Goal: Information Seeking & Learning: Learn about a topic

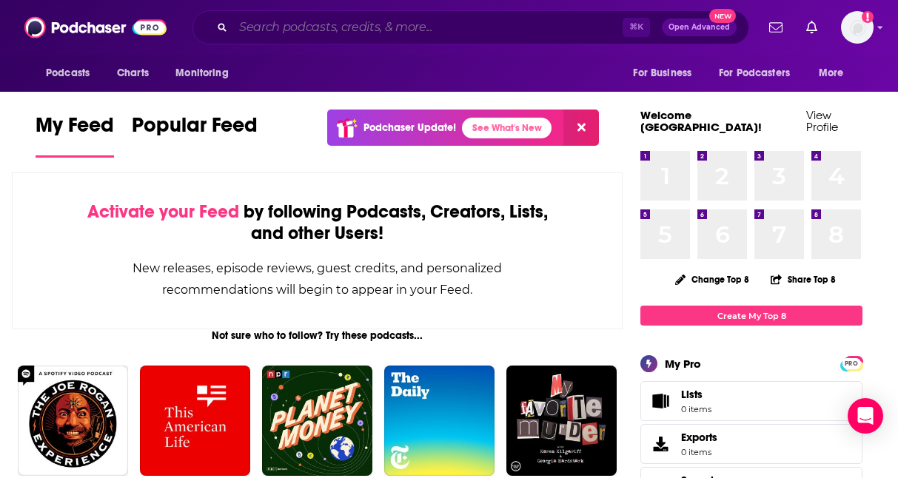
click at [344, 24] on input "Search podcasts, credits, & more..." at bounding box center [427, 28] width 389 height 24
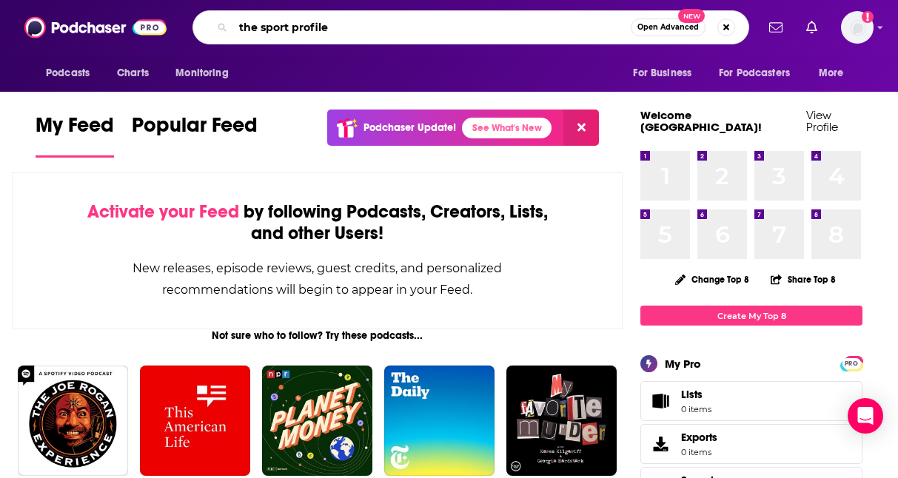
type input "the sport profile"
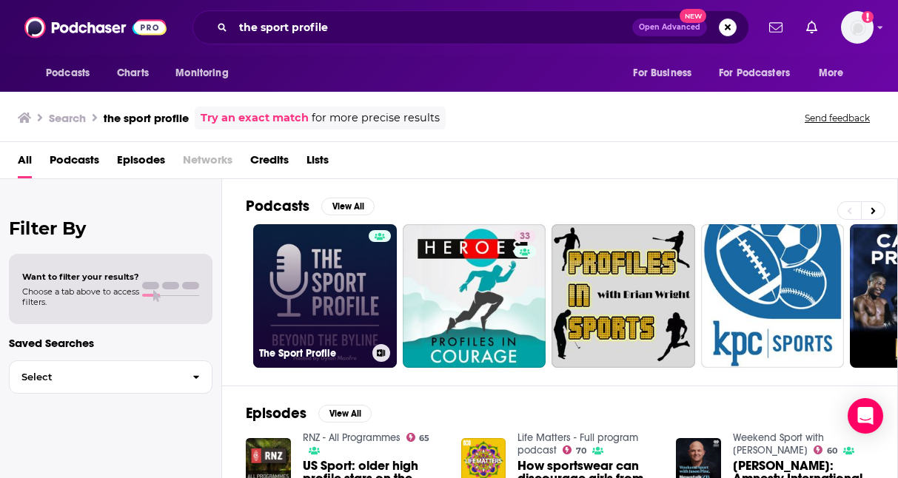
click at [340, 291] on link "The Sport Profile" at bounding box center [325, 296] width 144 height 144
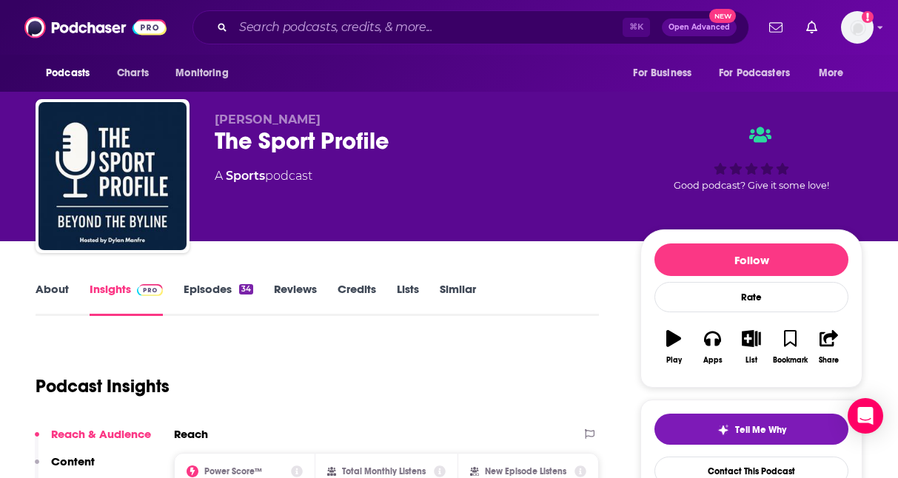
click at [249, 142] on div "The Sport Profile" at bounding box center [416, 141] width 402 height 29
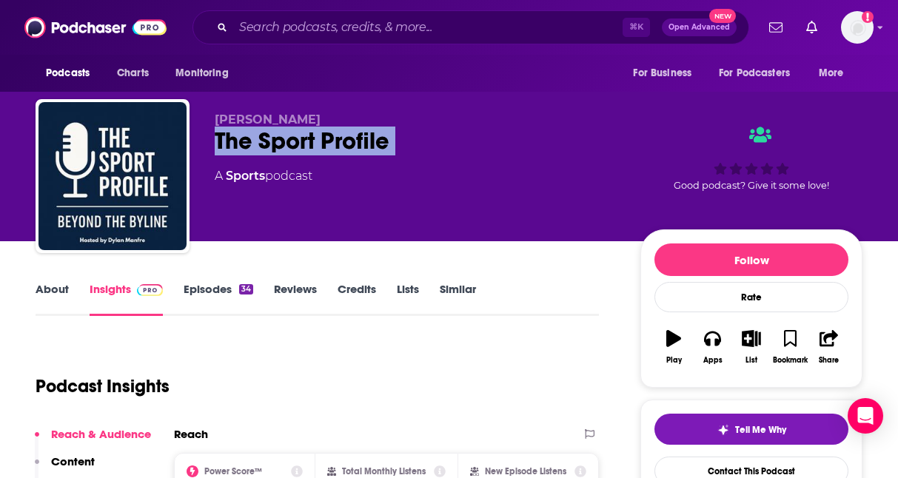
click at [249, 142] on div "The Sport Profile" at bounding box center [416, 141] width 402 height 29
copy div "The Sport Profile"
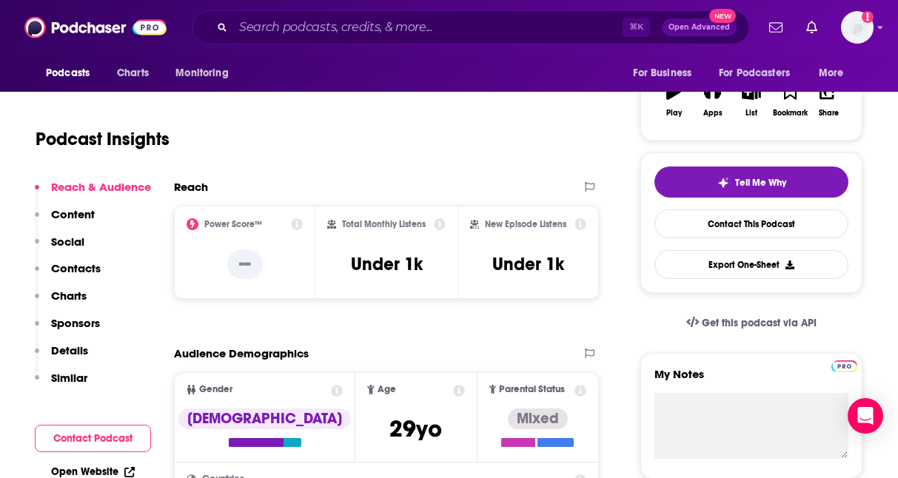
scroll to position [249, 0]
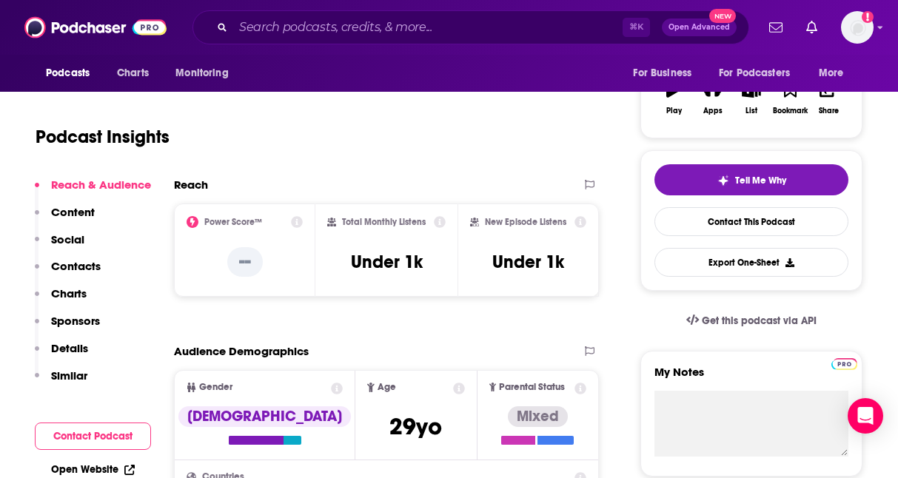
click at [443, 220] on icon at bounding box center [440, 222] width 12 height 12
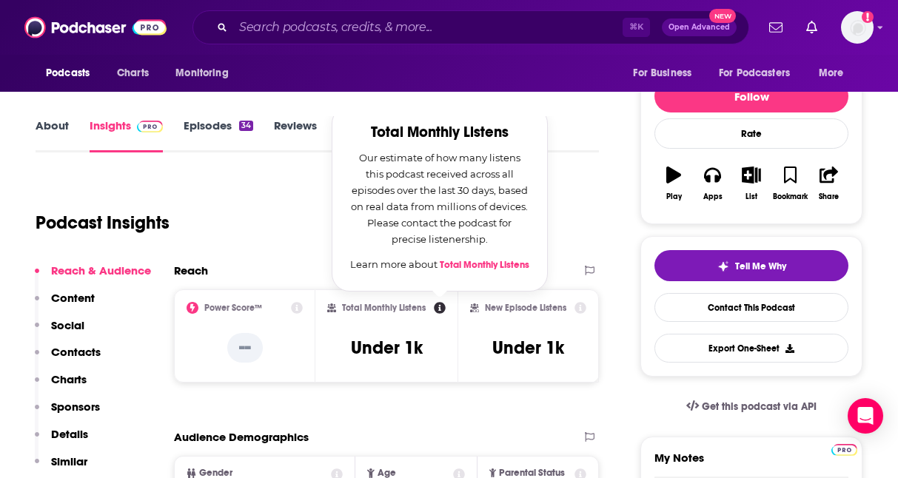
scroll to position [161, 0]
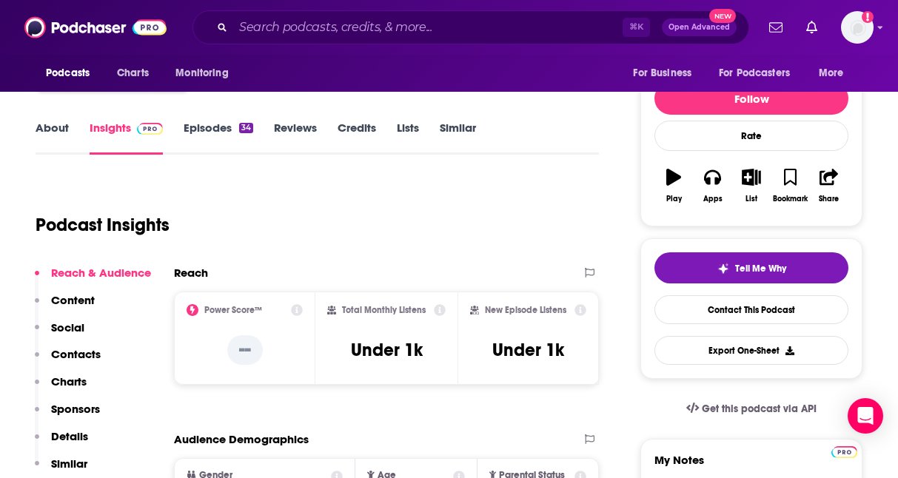
click at [582, 311] on icon at bounding box center [580, 310] width 12 height 12
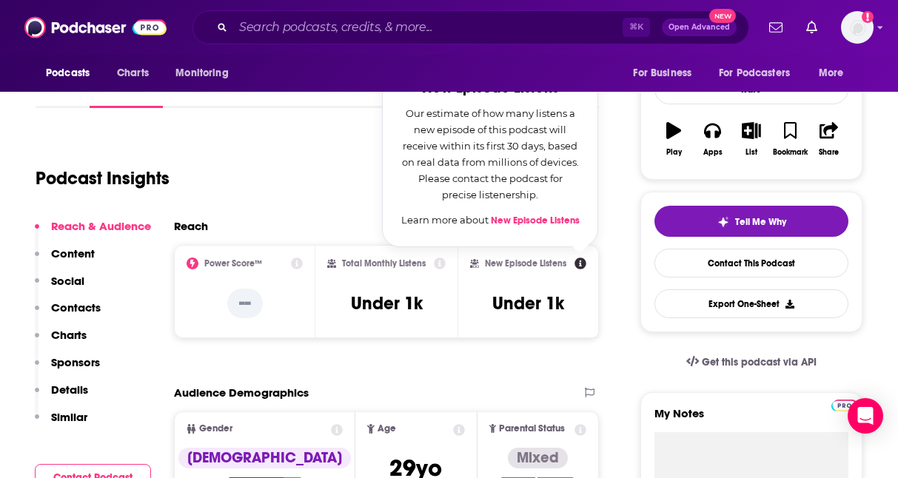
scroll to position [210, 0]
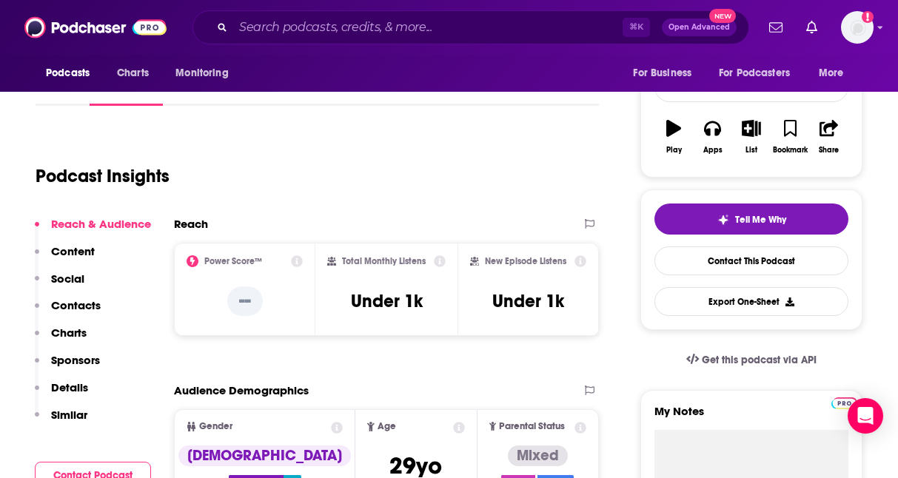
click at [56, 256] on p "Content" at bounding box center [73, 251] width 44 height 14
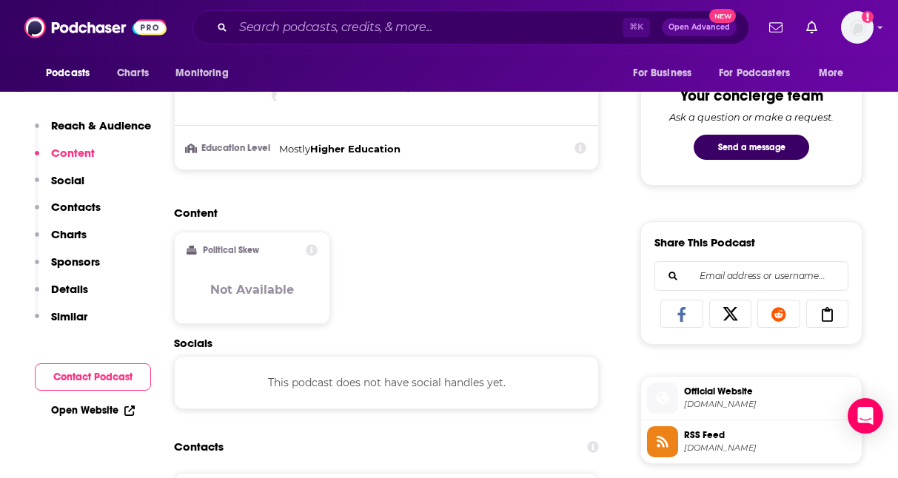
click at [69, 184] on p "Social" at bounding box center [67, 180] width 33 height 14
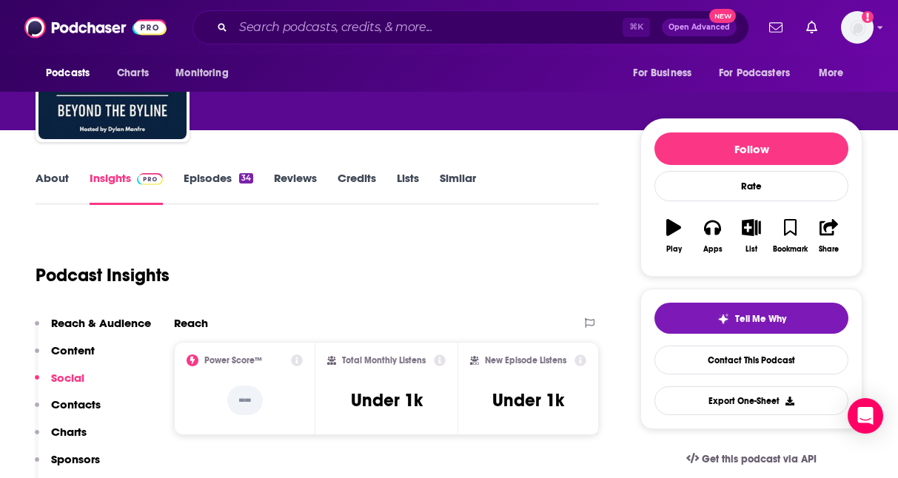
scroll to position [132, 0]
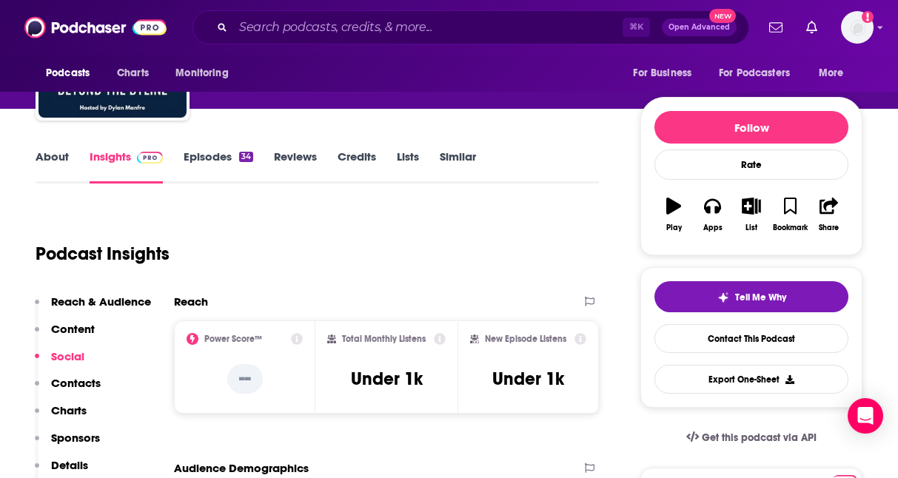
click at [442, 342] on icon at bounding box center [440, 339] width 12 height 12
